Goal: Transaction & Acquisition: Purchase product/service

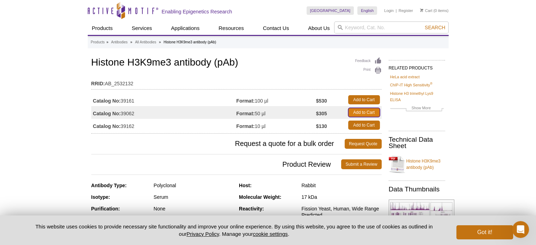
click at [361, 113] on link "Add to Cart" at bounding box center [364, 112] width 32 height 9
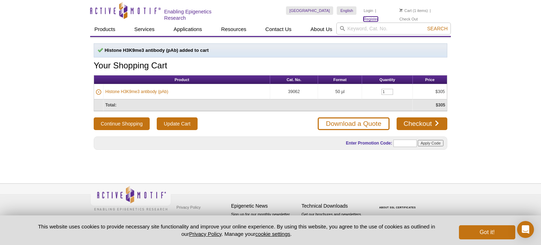
click at [378, 17] on link "Register" at bounding box center [370, 19] width 14 height 5
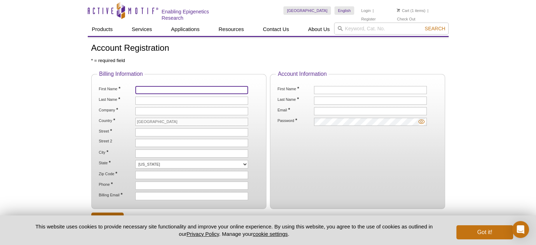
click at [207, 91] on input "First Name *" at bounding box center [191, 90] width 113 height 8
type input "Sophie"
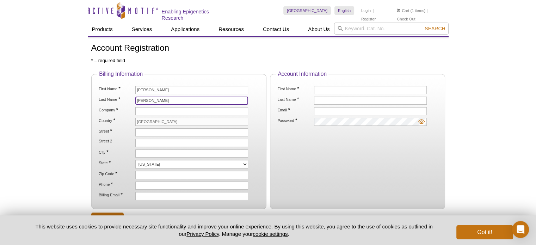
type input "Heston"
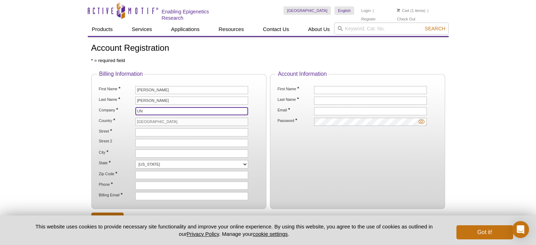
type input "U"
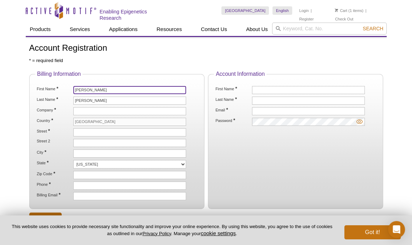
drag, startPoint x: 115, startPoint y: 87, endPoint x: 20, endPoint y: 71, distance: 96.7
click at [20, 71] on div "Active Motif Logo Enabling Epigenetics Research 1 Search Skip to content Active…" at bounding box center [206, 151] width 412 height 302
type input "Suraj"
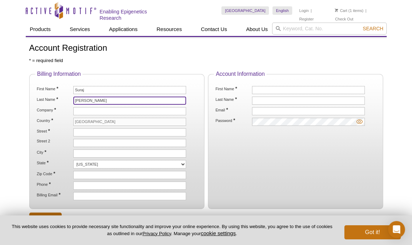
type input "Patel"
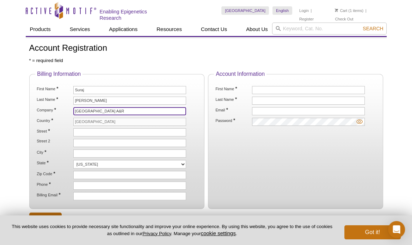
type input "UNIV TX SW MEDICAL CTR A&R"
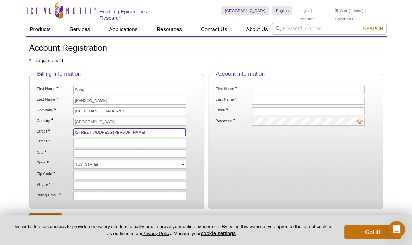
type input "5323 Harry Hines Blvd"
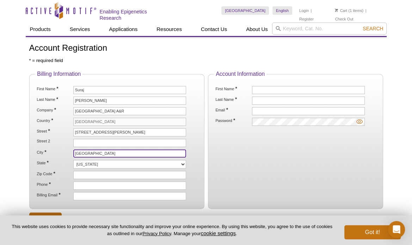
type input "Dallas"
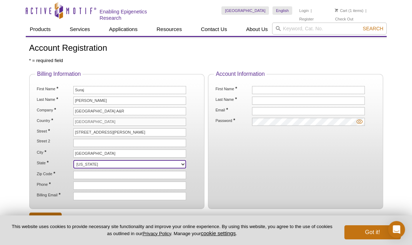
click at [99, 160] on select "Alabama Alaska American Samoa Arizona Arkansas California Colorado Connecticut …" at bounding box center [129, 164] width 113 height 8
select select "TX"
click at [73, 160] on select "Alabama Alaska American Samoa Arizona Arkansas California Colorado Connecticut …" at bounding box center [129, 164] width 113 height 8
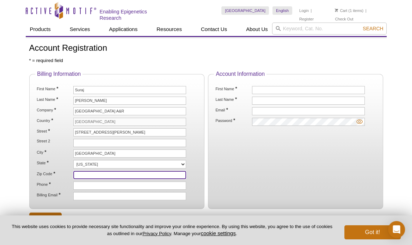
click at [96, 176] on input "Zip Code *" at bounding box center [129, 175] width 113 height 8
type input "75390-9028"
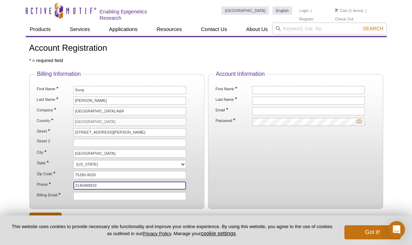
type input "2146489933"
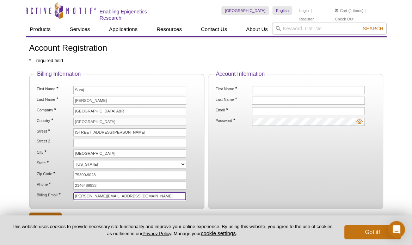
type input "sophie.heston@utsouthwestern.edu"
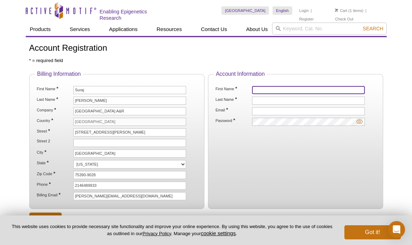
click at [283, 87] on input "First Name *" at bounding box center [308, 90] width 113 height 8
type input "Sophie"
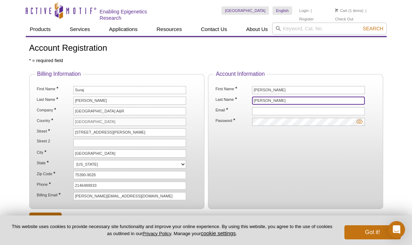
type input "Heston"
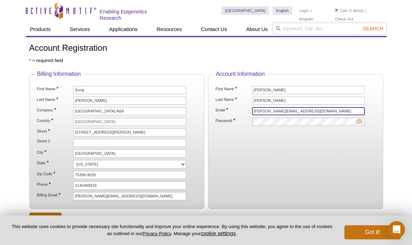
type input "sophie.heston@utsouthwestern.edu"
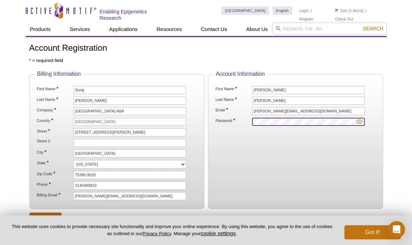
scroll to position [54, 0]
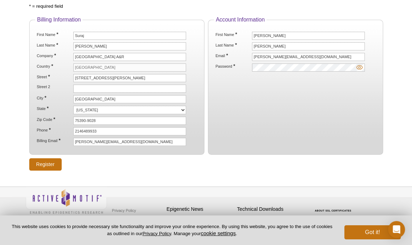
click at [359, 67] on img at bounding box center [359, 67] width 6 height 6
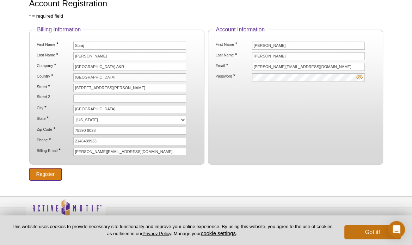
click at [43, 168] on input "Register" at bounding box center [45, 174] width 32 height 12
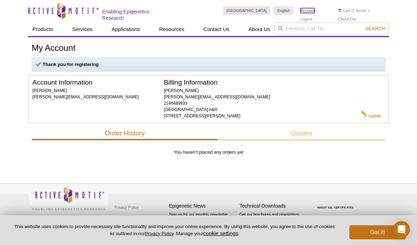
click at [307, 10] on link "Account" at bounding box center [307, 10] width 14 height 5
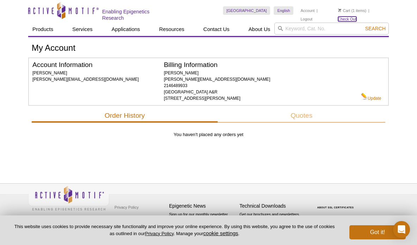
click at [356, 17] on link "Check Out" at bounding box center [347, 19] width 18 height 5
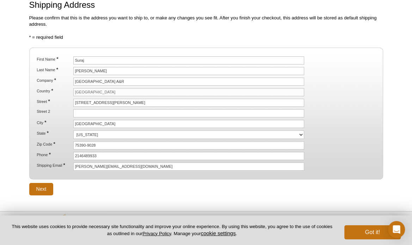
scroll to position [65, 0]
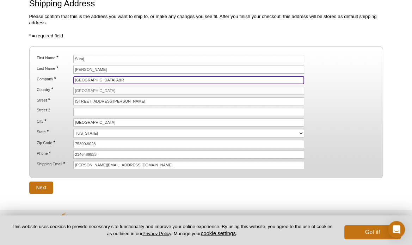
drag, startPoint x: 138, startPoint y: 76, endPoint x: 60, endPoint y: 67, distance: 79.1
click at [60, 67] on ol "First Name * Suraj Last Name * Patel Company * UNIV TX SW MEDICAL CTR A&R Count…" at bounding box center [205, 112] width 341 height 114
type input "UT Southwestern Medical Center"
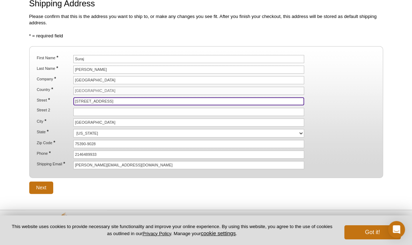
type input "2929 N Stemmons Fwy"
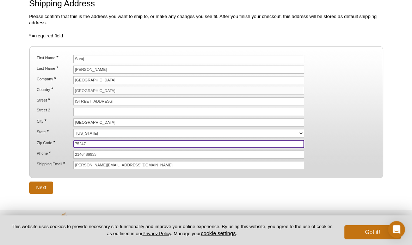
type input "75247"
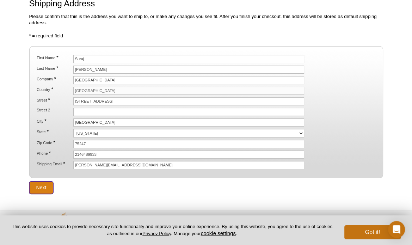
click at [44, 181] on input "Next" at bounding box center [41, 187] width 24 height 12
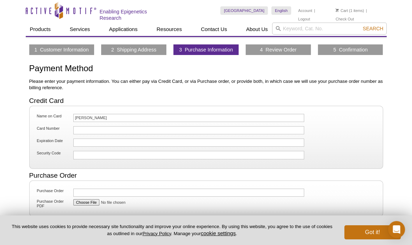
click at [103, 138] on div at bounding box center [188, 142] width 231 height 8
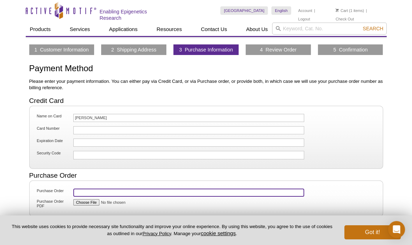
click at [84, 189] on input "Purchase Order" at bounding box center [188, 192] width 231 height 8
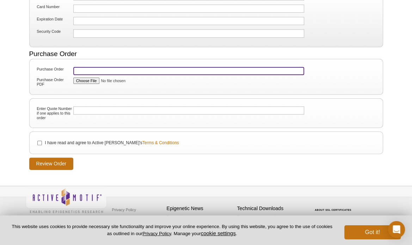
scroll to position [121, 0]
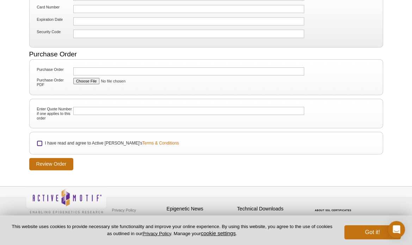
click at [41, 141] on input "I have read and agree to Active [PERSON_NAME]'s Terms & Conditions" at bounding box center [39, 143] width 5 height 5
checkbox input "true"
click at [64, 162] on input "Review Order" at bounding box center [51, 164] width 44 height 12
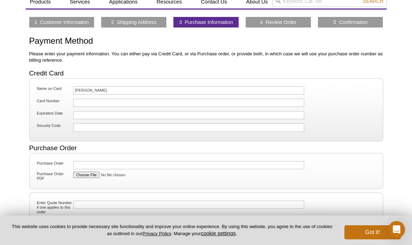
scroll to position [0, 0]
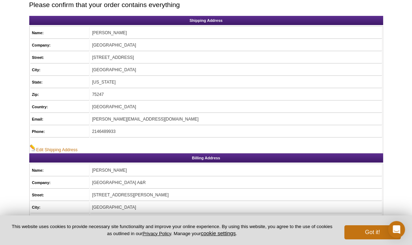
scroll to position [75, 0]
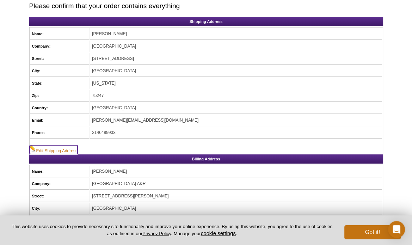
click at [54, 149] on link "Edit Shipping Address" at bounding box center [54, 149] width 48 height 9
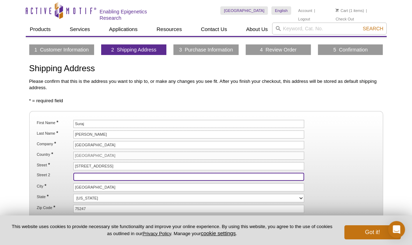
click at [83, 174] on input "Street 2" at bounding box center [188, 177] width 231 height 8
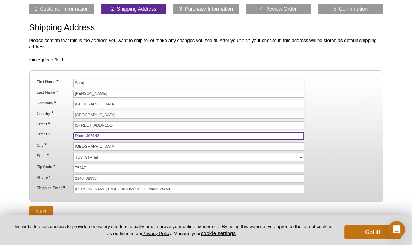
type input "Room J05142"
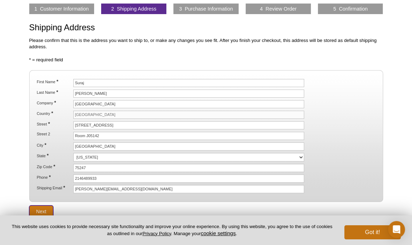
click at [41, 207] on input "Next" at bounding box center [41, 211] width 24 height 12
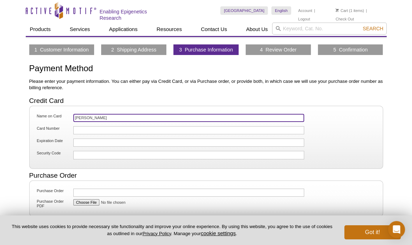
drag, startPoint x: 147, startPoint y: 117, endPoint x: 32, endPoint y: 110, distance: 115.0
click at [32, 110] on fieldset "Name on Card [PERSON_NAME] Card Number Expiration Date Security Code" at bounding box center [206, 137] width 354 height 63
type input "[PERSON_NAME]"
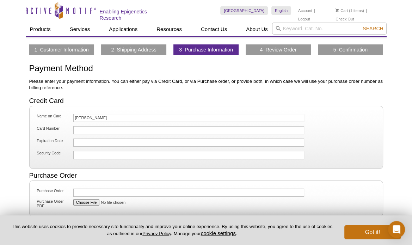
click at [101, 126] on div at bounding box center [188, 130] width 231 height 8
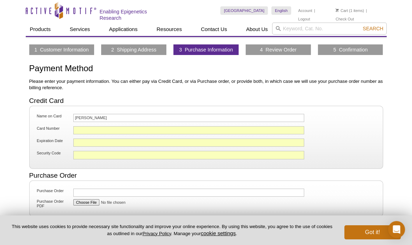
click at [88, 159] on li "Security Code" at bounding box center [205, 155] width 341 height 11
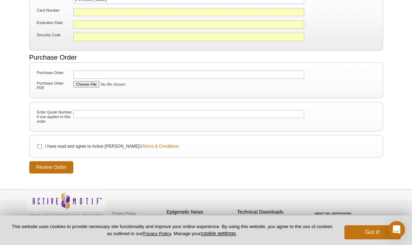
scroll to position [121, 0]
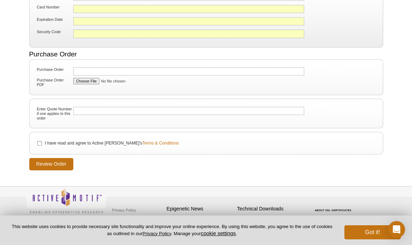
click at [42, 141] on li "I have read and agree to Active Motif's Terms & Conditions" at bounding box center [205, 143] width 341 height 8
click at [39, 141] on input "I have read and agree to Active Motif's Terms & Conditions" at bounding box center [39, 143] width 5 height 5
checkbox input "true"
click at [52, 162] on input "Review Order" at bounding box center [51, 164] width 44 height 12
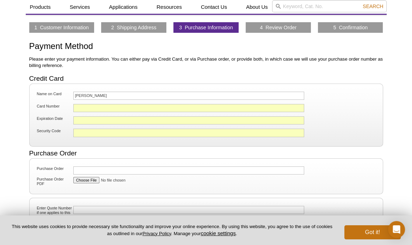
scroll to position [0, 0]
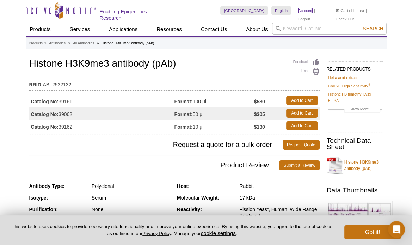
click at [304, 11] on link "Account" at bounding box center [305, 10] width 14 height 5
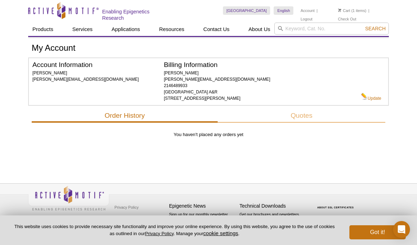
click at [354, 11] on li "Cart (1 items)" at bounding box center [352, 10] width 29 height 8
click at [356, 17] on link "Check Out" at bounding box center [347, 19] width 18 height 5
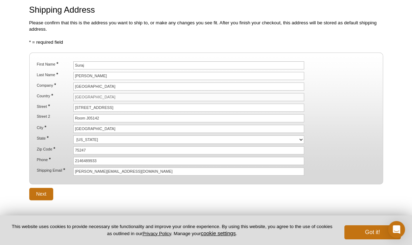
scroll to position [59, 0]
click at [43, 194] on input "Next" at bounding box center [41, 193] width 24 height 12
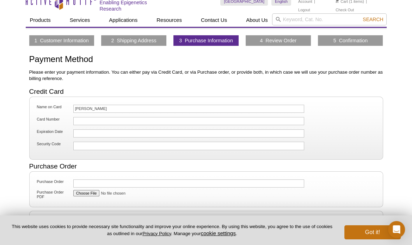
scroll to position [12, 0]
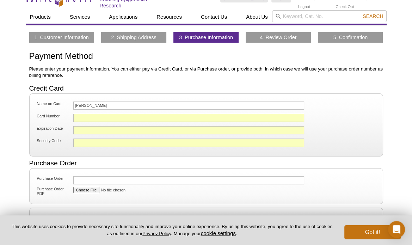
click at [94, 146] on li "Security Code" at bounding box center [205, 143] width 341 height 11
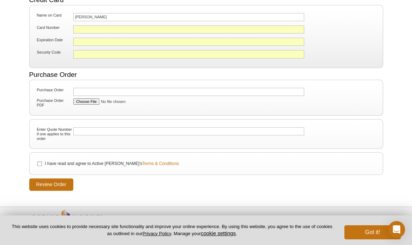
scroll to position [100, 0]
click at [37, 162] on input "I have read and agree to Active Motif's Terms & Conditions" at bounding box center [39, 164] width 5 height 5
checkbox input "true"
click at [55, 187] on input "Review Order" at bounding box center [51, 185] width 44 height 12
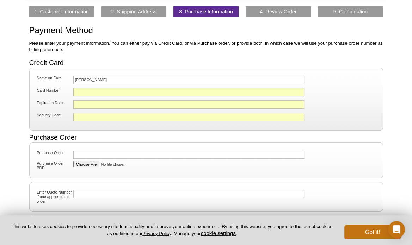
scroll to position [37, 0]
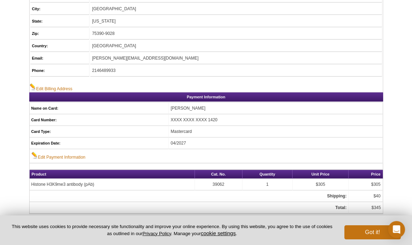
scroll to position [296, 0]
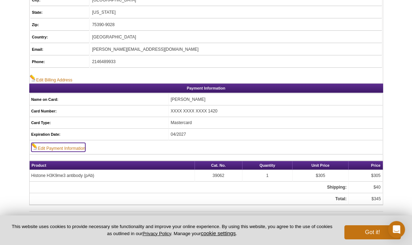
click at [56, 143] on link "Edit Payment Information" at bounding box center [58, 147] width 54 height 9
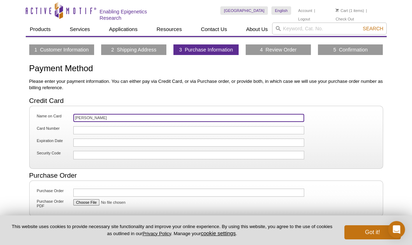
click at [103, 118] on input "Sophie Heston" at bounding box center [188, 118] width 231 height 8
type input "S"
type input "[PERSON_NAME]"
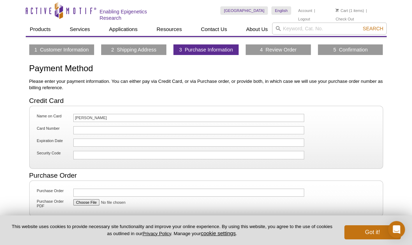
click at [69, 156] on li "Security Code" at bounding box center [205, 155] width 341 height 11
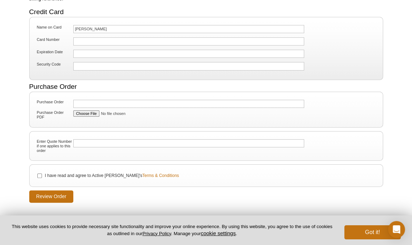
scroll to position [45, 0]
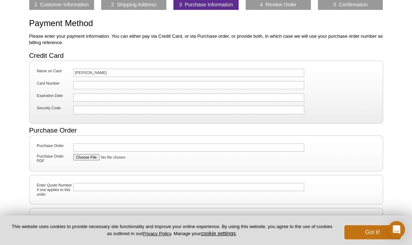
click at [96, 81] on div at bounding box center [188, 85] width 231 height 8
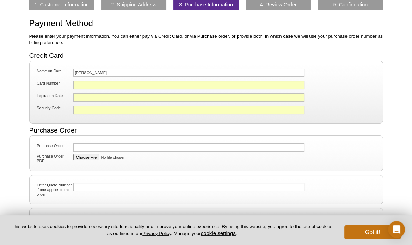
scroll to position [121, 0]
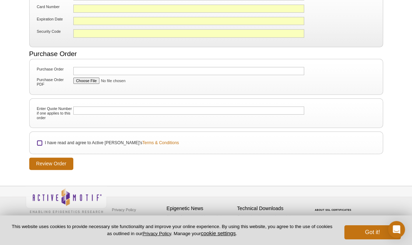
click at [41, 141] on input "I have read and agree to Active Motif's Terms & Conditions" at bounding box center [39, 143] width 5 height 5
checkbox input "true"
click at [52, 165] on input "Review Order" at bounding box center [51, 163] width 44 height 12
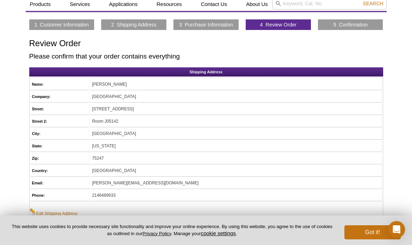
scroll to position [30, 0]
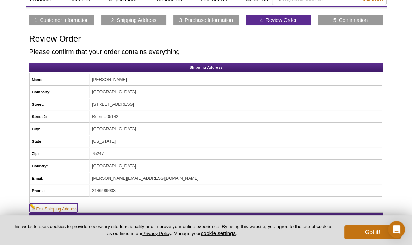
click at [55, 203] on link "Edit Shipping Address" at bounding box center [54, 207] width 48 height 9
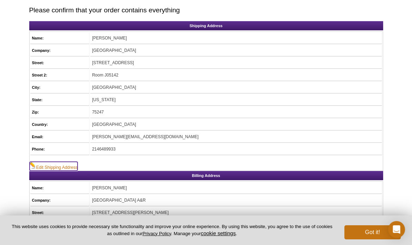
scroll to position [71, 0]
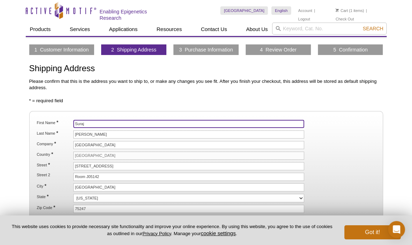
drag, startPoint x: 101, startPoint y: 122, endPoint x: 0, endPoint y: 124, distance: 101.8
click at [0, 124] on html "Active Motif Logo Enabling Epigenetics Research 1 Search Skip to content Active…" at bounding box center [206, 168] width 412 height 336
type input "Sophie"
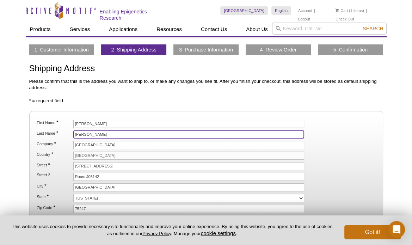
scroll to position [88, 0]
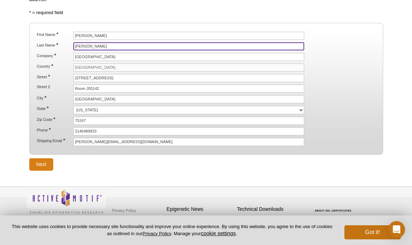
type input "Heston"
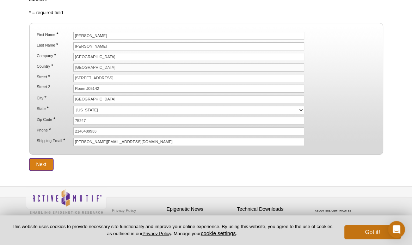
click at [48, 159] on input "Next" at bounding box center [41, 164] width 24 height 12
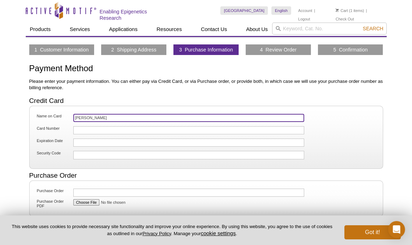
drag, startPoint x: 105, startPoint y: 114, endPoint x: 14, endPoint y: 111, distance: 90.6
click at [14, 111] on div "Active Motif Logo Enabling Epigenetics Research 1 Search Skip to content Active…" at bounding box center [206, 184] width 412 height 369
type input "[PERSON_NAME]"
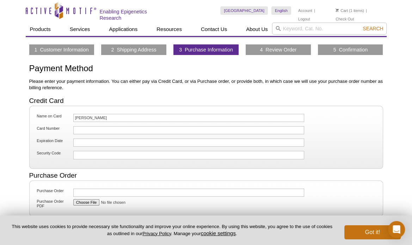
click at [74, 127] on div at bounding box center [188, 130] width 231 height 8
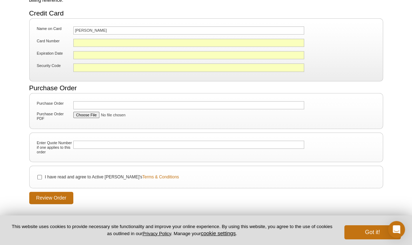
scroll to position [92, 0]
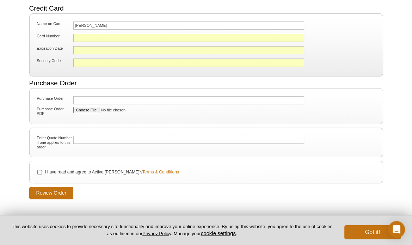
click at [36, 171] on li "I have read and agree to Active [PERSON_NAME]'s Terms & Conditions" at bounding box center [205, 172] width 341 height 8
click at [38, 171] on input "I have read and agree to Active [PERSON_NAME]'s Terms & Conditions" at bounding box center [39, 172] width 5 height 5
checkbox input "true"
click at [50, 187] on input "Review Order" at bounding box center [51, 193] width 44 height 12
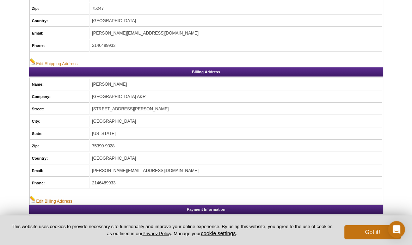
scroll to position [176, 0]
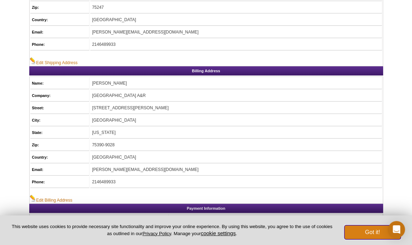
click at [369, 233] on button "Got it!" at bounding box center [372, 232] width 56 height 14
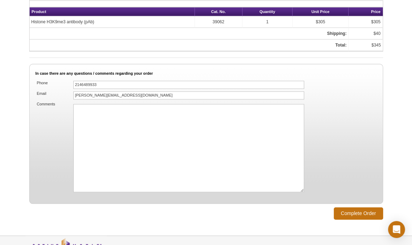
scroll to position [494, 0]
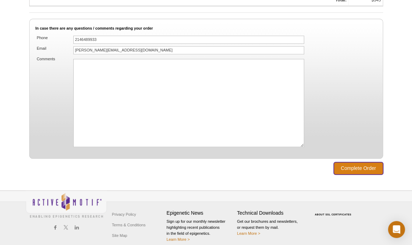
click at [357, 162] on input "Complete Order" at bounding box center [358, 168] width 49 height 12
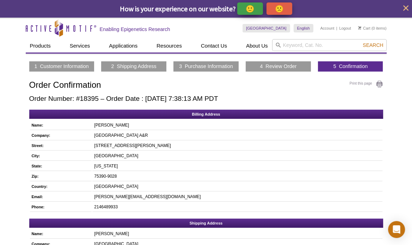
click at [93, 98] on h2 "Order Number: #18395 – Order Date : [DATE] 7:38:13 AM PDT" at bounding box center [206, 99] width 354 height 8
copy h2 "18395"
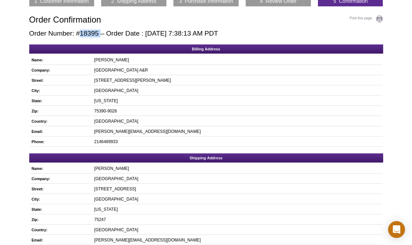
scroll to position [64, 0]
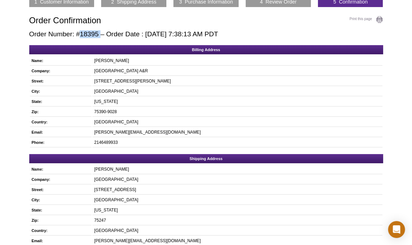
copy h2 "18395"
